Goal: Information Seeking & Learning: Learn about a topic

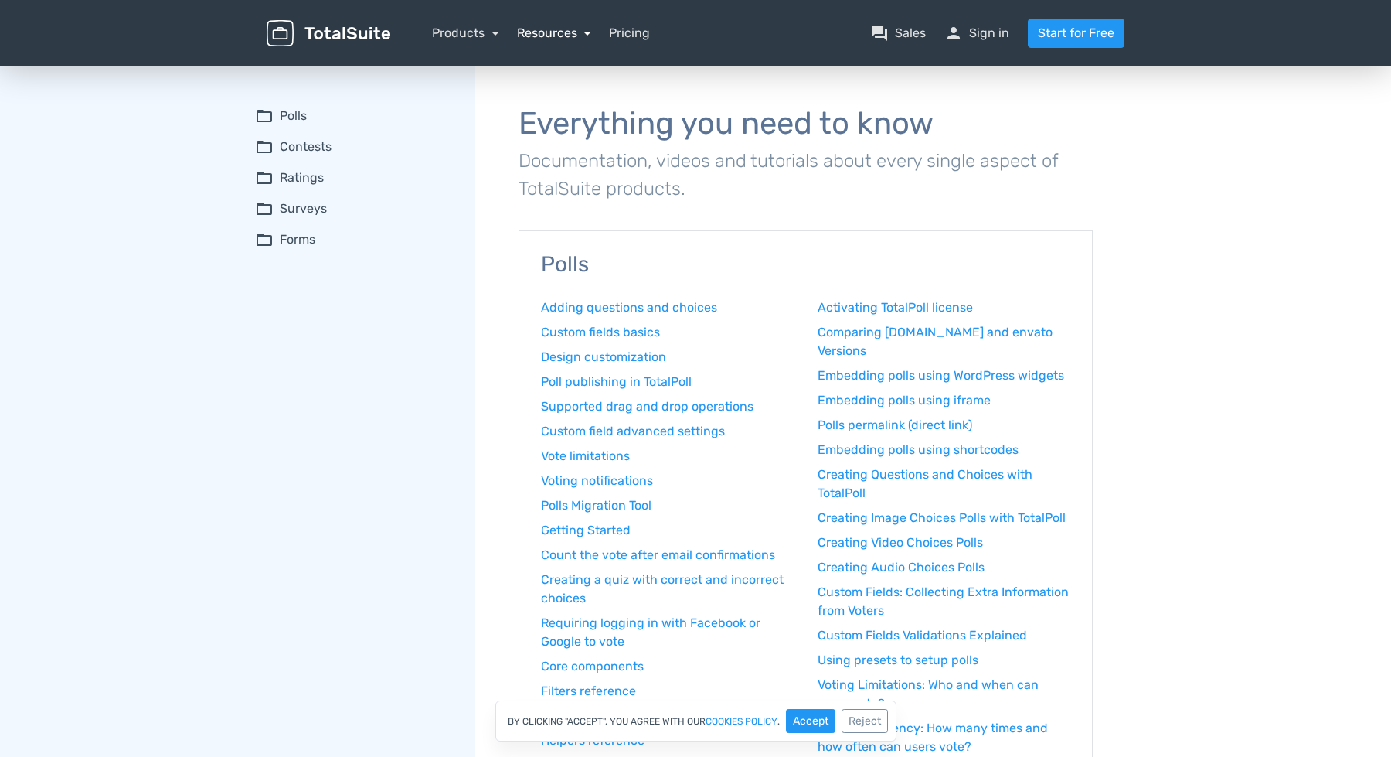
click at [571, 32] on link "Resources" at bounding box center [554, 33] width 74 height 15
click at [567, 114] on link "school Documentation" at bounding box center [599, 119] width 162 height 44
click at [477, 33] on link "Products" at bounding box center [465, 33] width 66 height 15
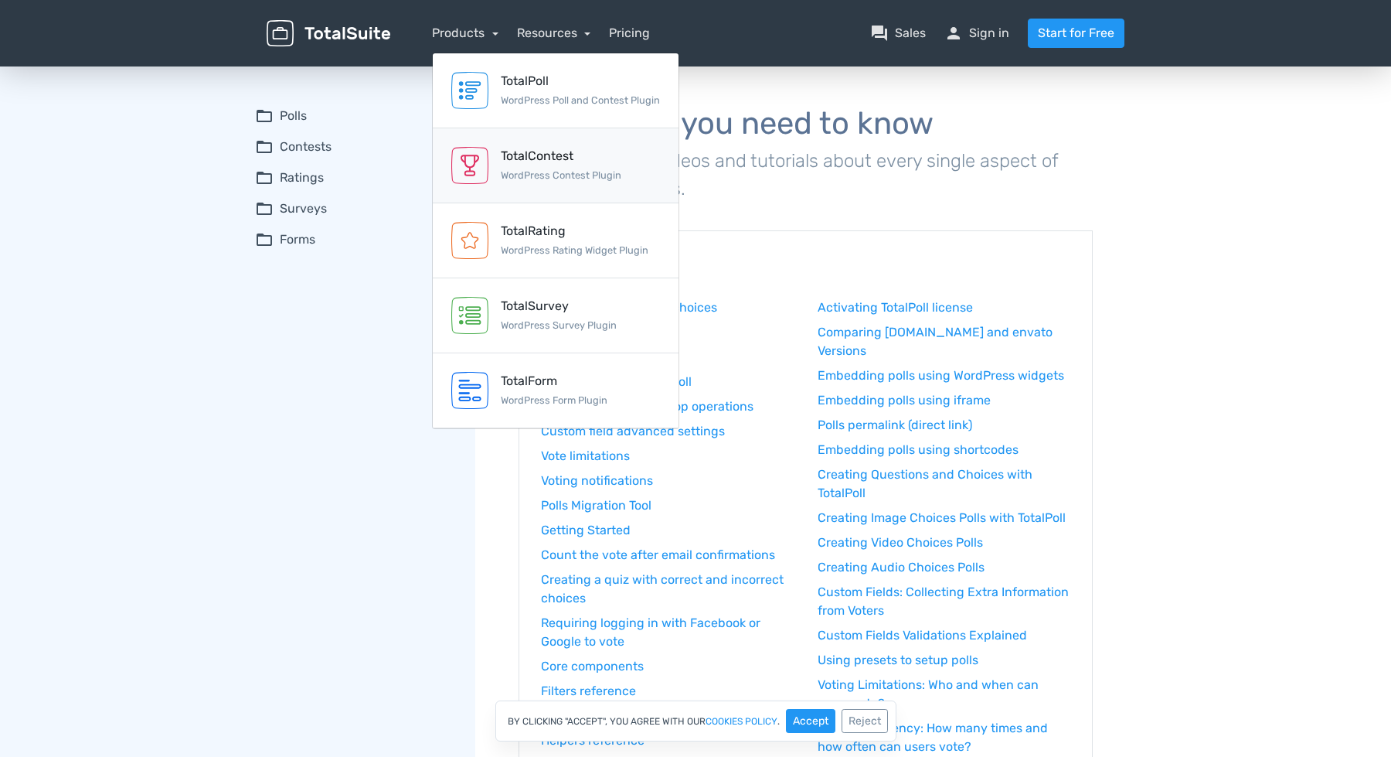
click at [536, 164] on div "TotalContest" at bounding box center [561, 156] width 121 height 19
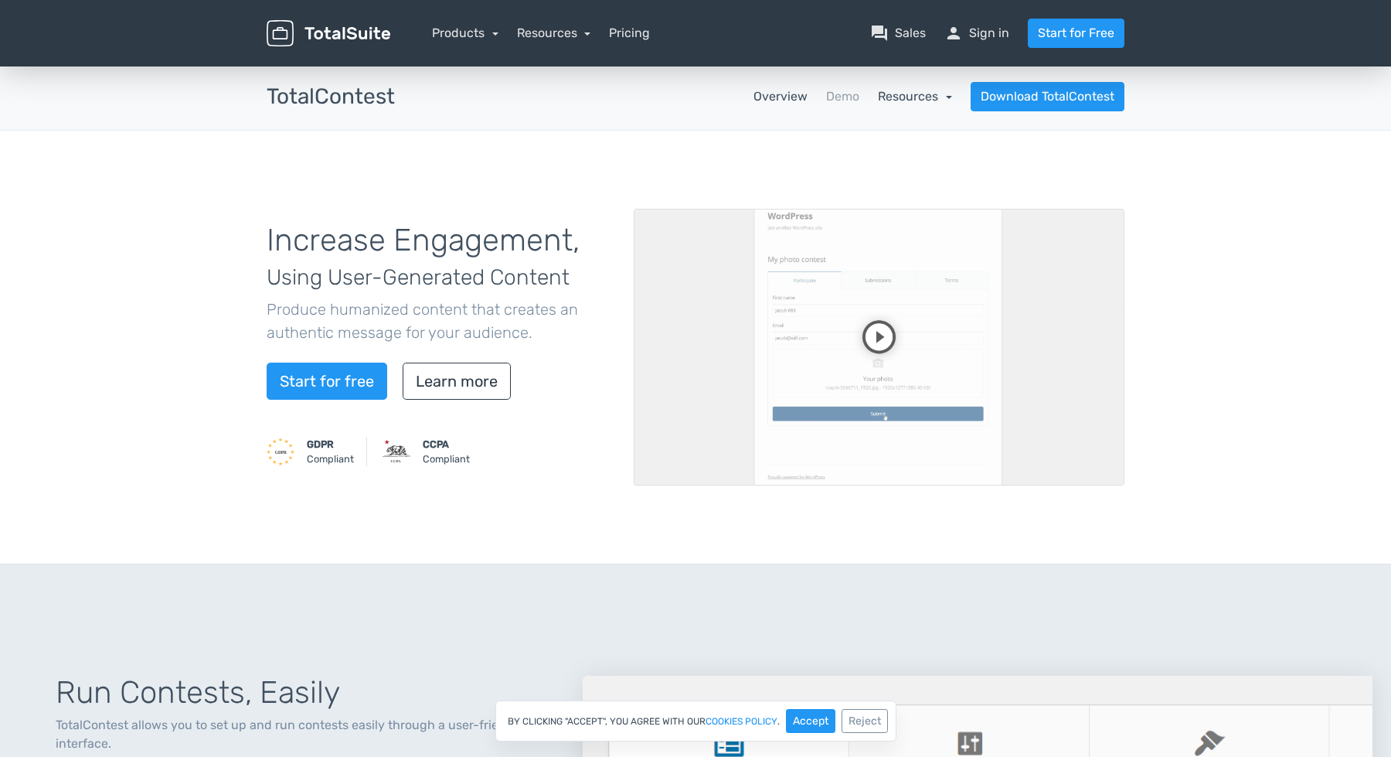
click at [921, 97] on link "Resources" at bounding box center [915, 96] width 74 height 15
click at [490, 361] on div "Increase Engagement, Using User-Generated Content Produce humanized content tha…" at bounding box center [438, 347] width 367 height 284
click at [482, 374] on link "Learn more" at bounding box center [457, 380] width 108 height 37
click at [567, 35] on link "Resources" at bounding box center [554, 33] width 74 height 15
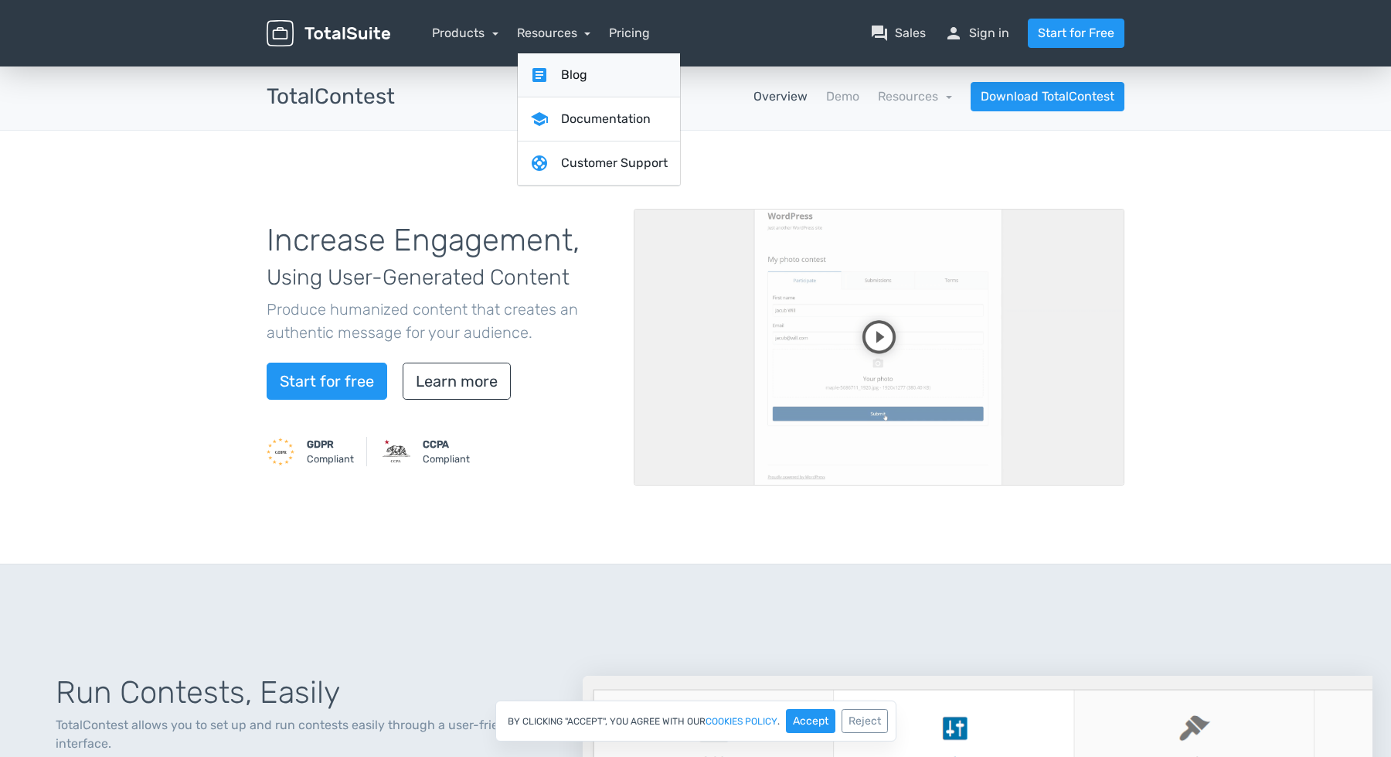
click at [580, 80] on link "article Blog" at bounding box center [599, 75] width 162 height 44
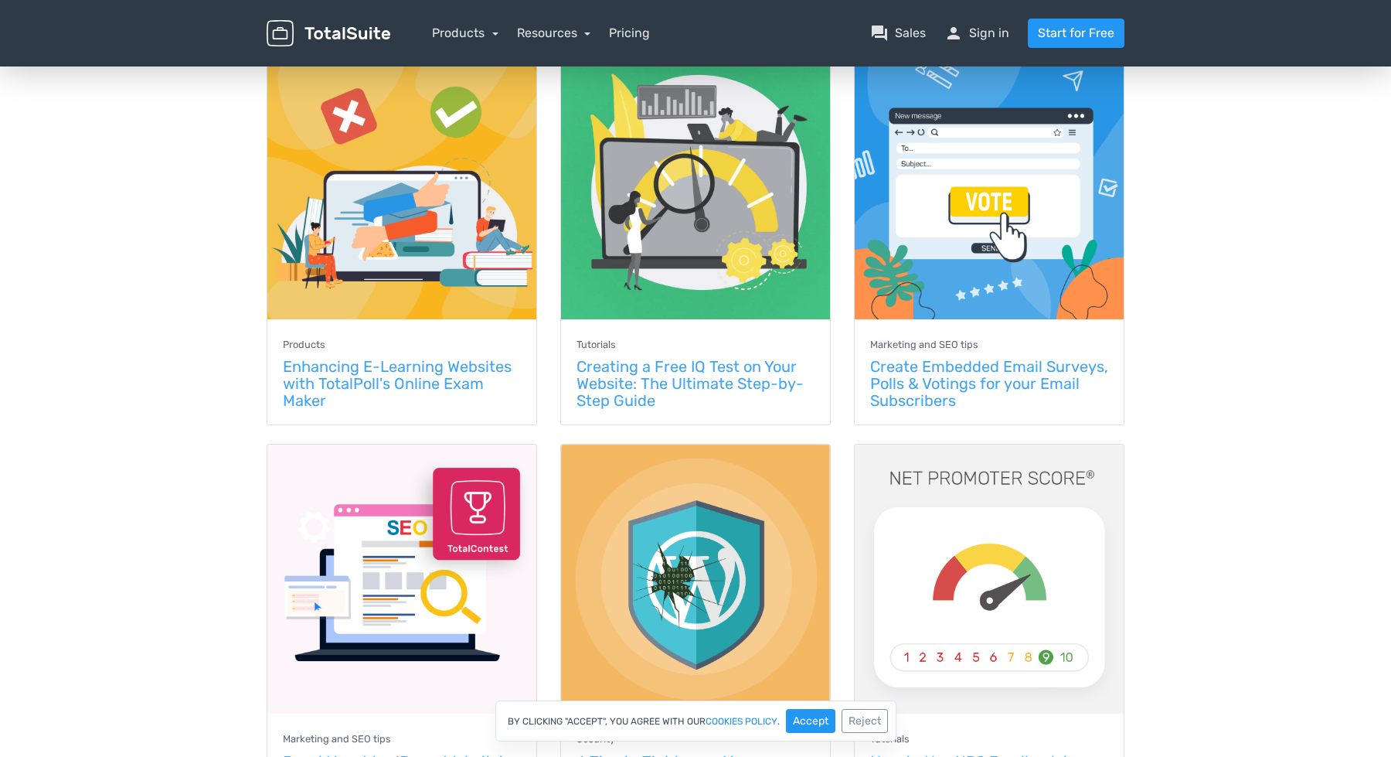
scroll to position [645, 0]
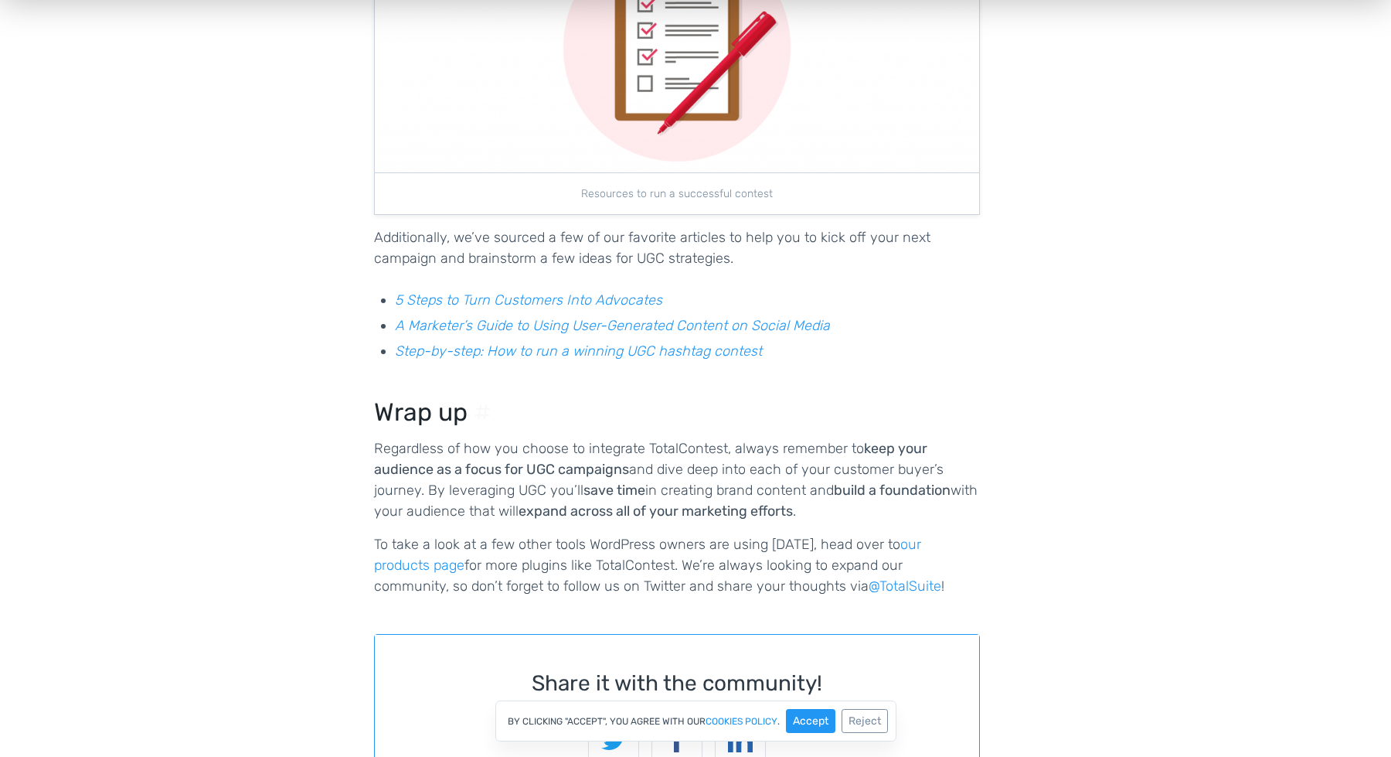
scroll to position [7392, 0]
